Goal: Navigation & Orientation: Find specific page/section

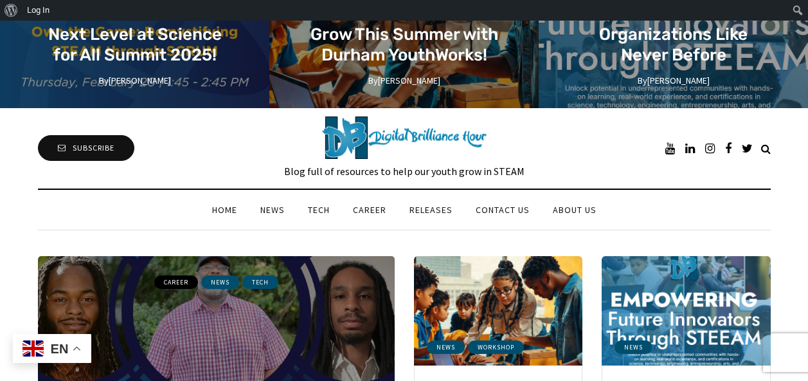
scroll to position [142, 0]
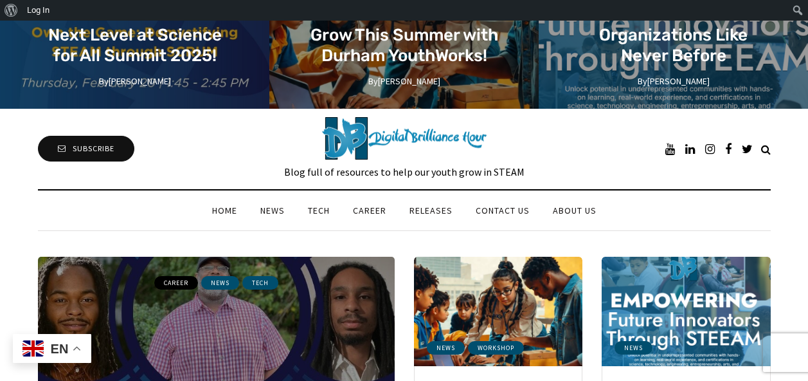
click at [422, 214] on link "Releases" at bounding box center [431, 210] width 66 height 14
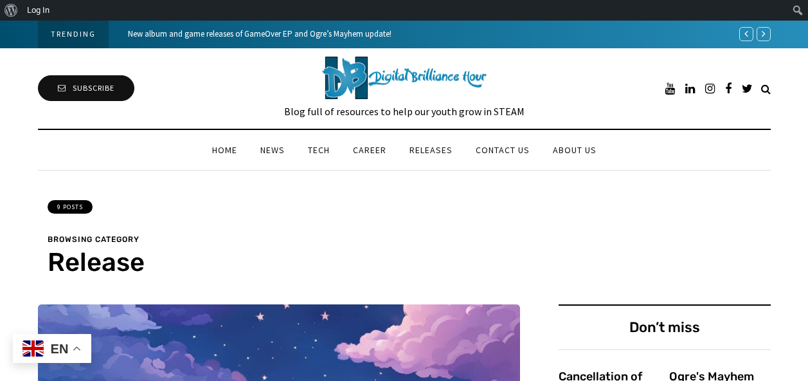
click at [431, 152] on link "Releases" at bounding box center [431, 150] width 66 height 14
click at [392, 158] on li "Career" at bounding box center [370, 150] width 57 height 40
click at [378, 150] on link "Career" at bounding box center [370, 150] width 57 height 14
